Goal: Information Seeking & Learning: Learn about a topic

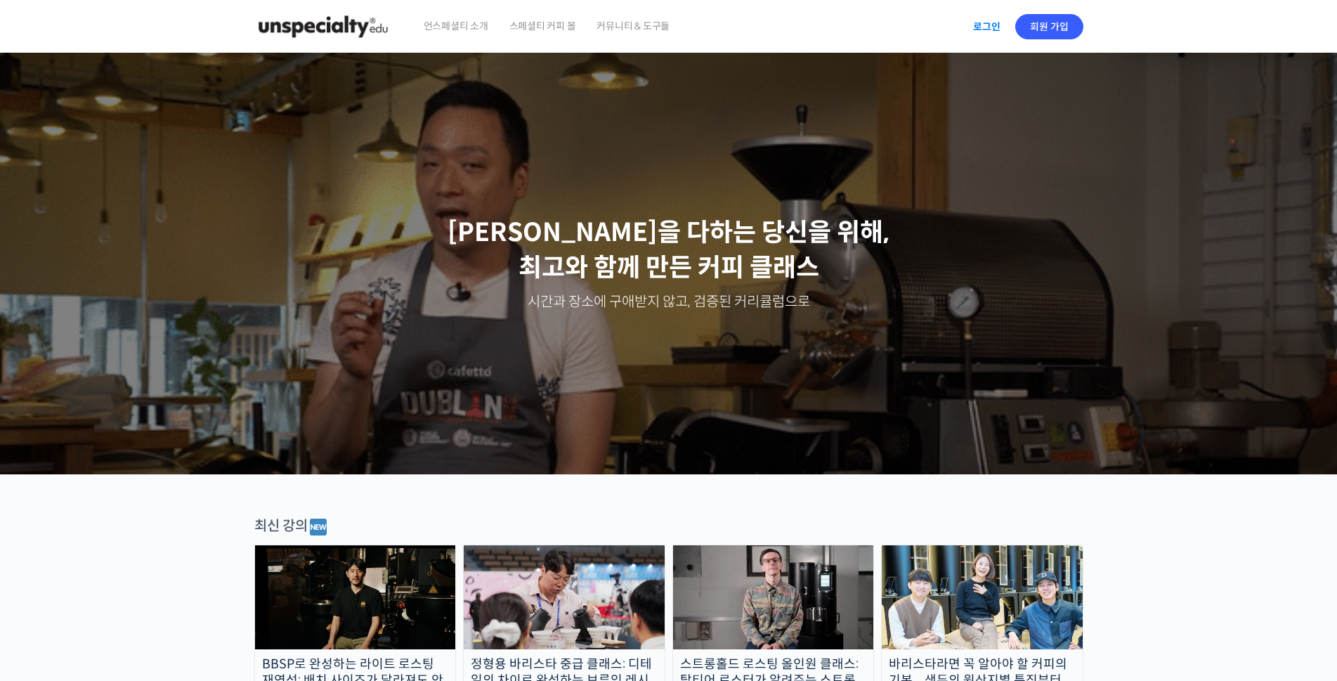
click at [985, 25] on link "로그인" at bounding box center [987, 27] width 44 height 32
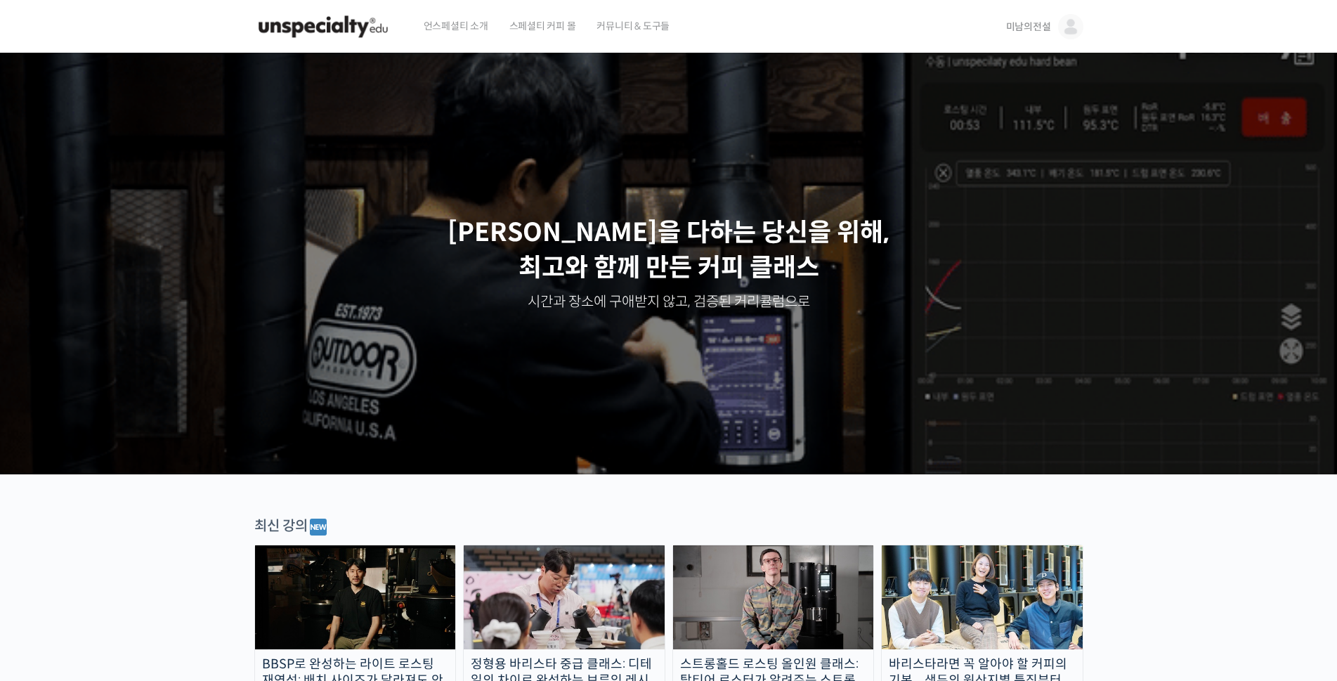
click at [1023, 27] on span "미남의전설" at bounding box center [1028, 26] width 45 height 13
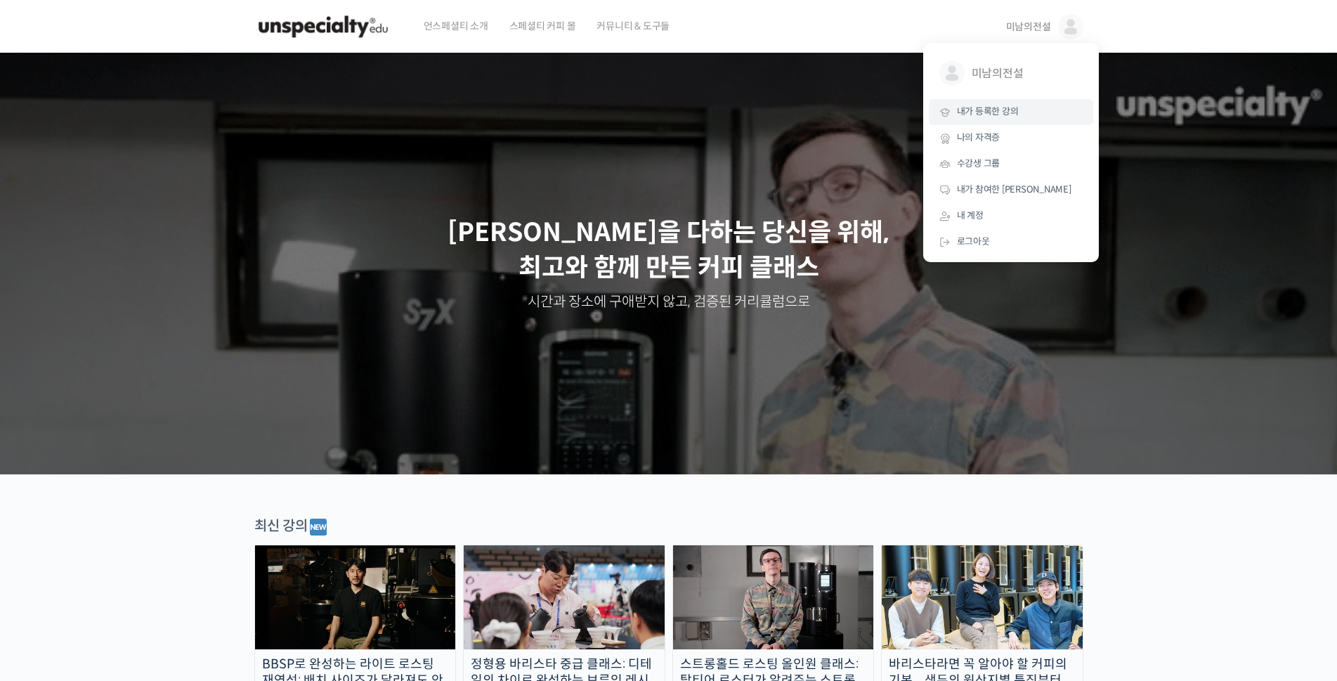
click at [994, 111] on span "내가 등록한 강의" at bounding box center [988, 111] width 62 height 12
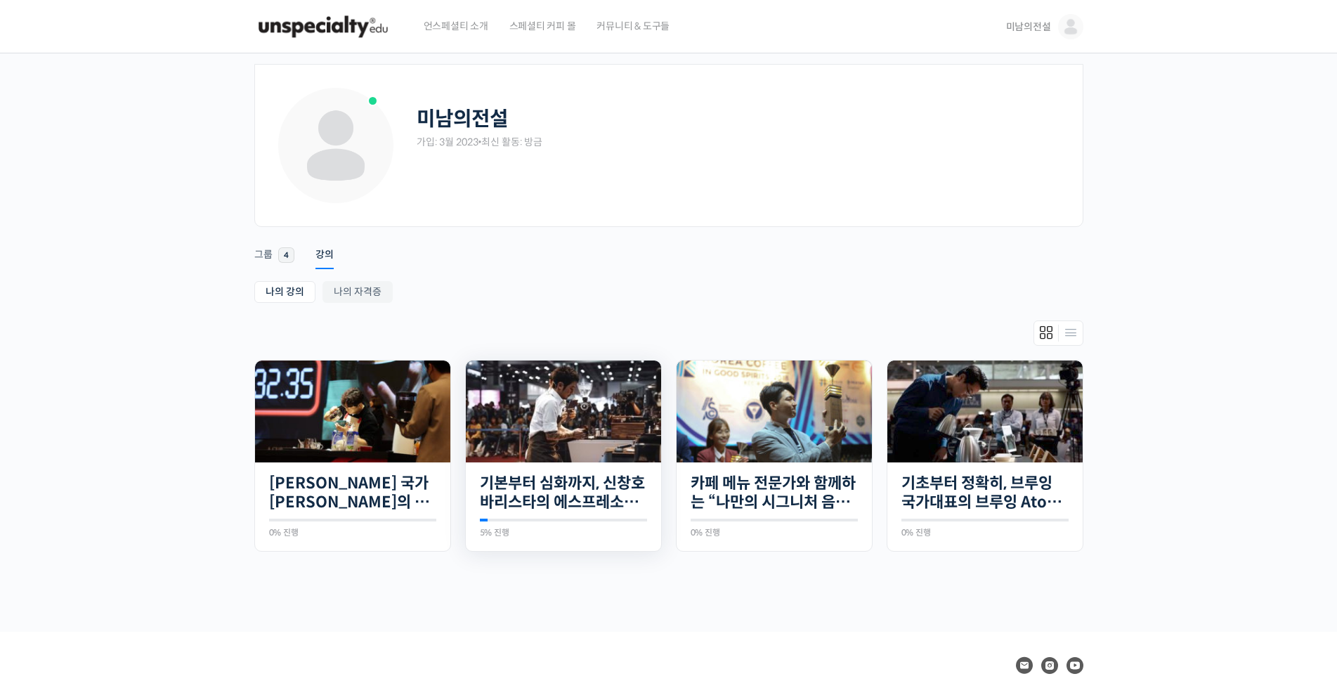
click at [562, 429] on img at bounding box center [563, 412] width 195 height 102
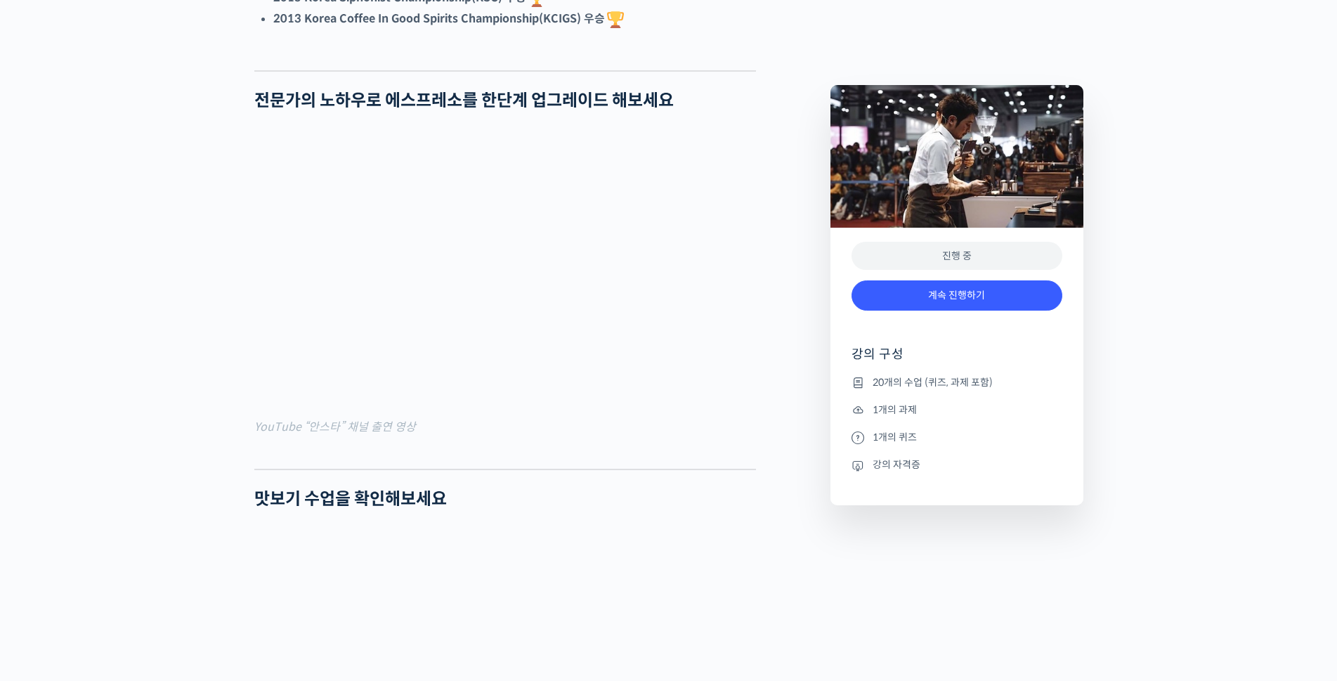
scroll to position [1124, 0]
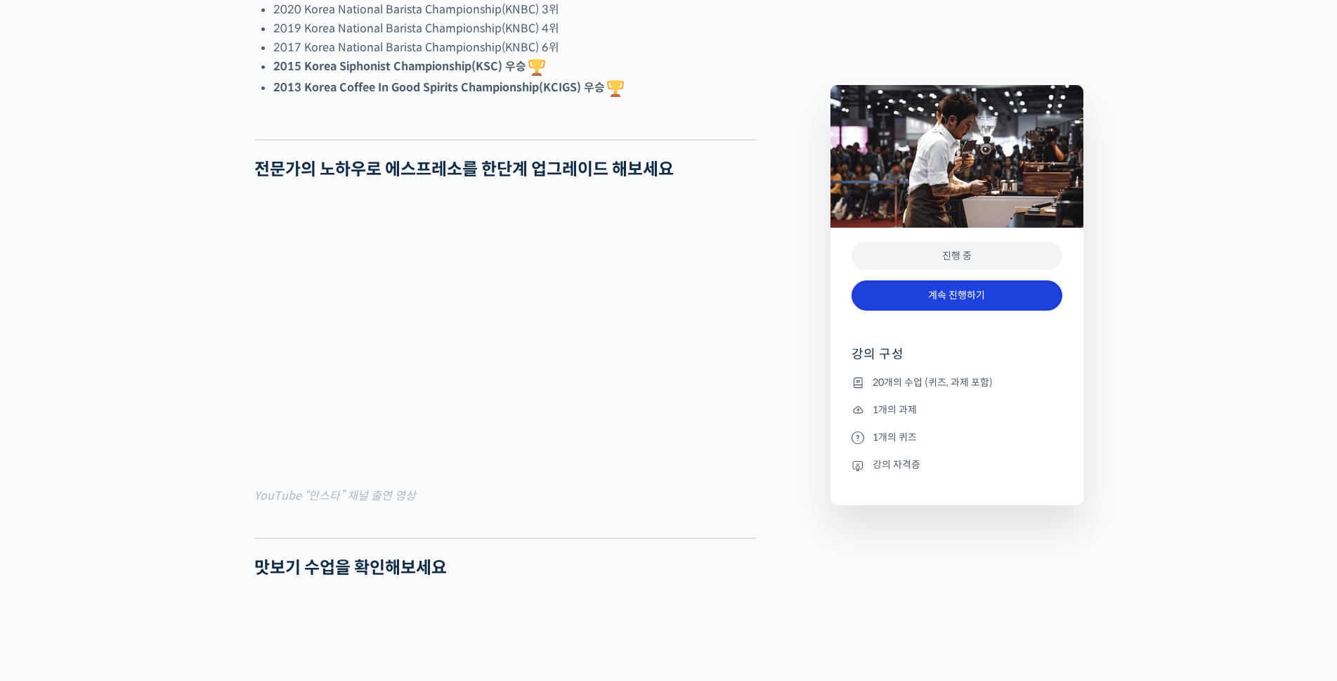
click at [951, 297] on link "계속 진행하기" at bounding box center [957, 295] width 211 height 30
